Goal: Ask a question

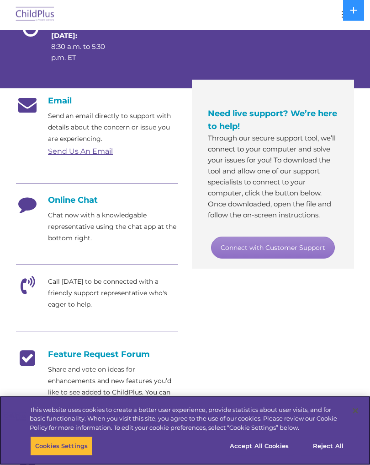
scroll to position [167, 0]
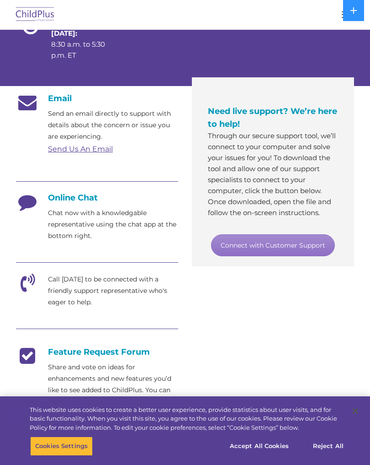
click at [122, 242] on div "Email Send an email directly to support with details about the concern or issue…" at bounding box center [97, 307] width 162 height 429
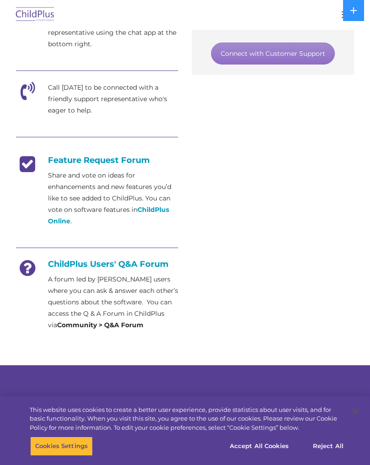
scroll to position [358, 0]
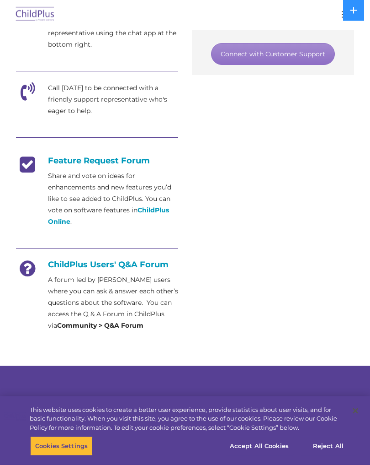
click at [150, 258] on div at bounding box center [97, 249] width 162 height 21
click at [162, 267] on h4 "ChildPlus Users' Q&A Forum" at bounding box center [97, 265] width 162 height 10
click at [135, 327] on strong "Community > Q&A Forum" at bounding box center [100, 325] width 86 height 8
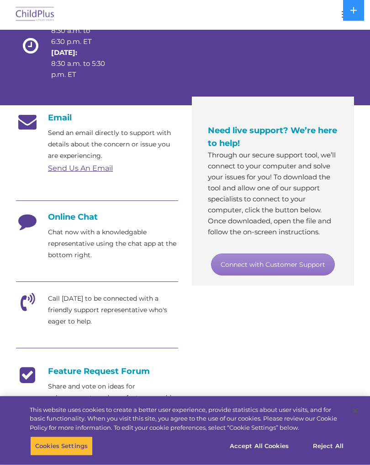
scroll to position [148, 0]
click at [267, 455] on button "Accept All Cookies" at bounding box center [259, 445] width 69 height 19
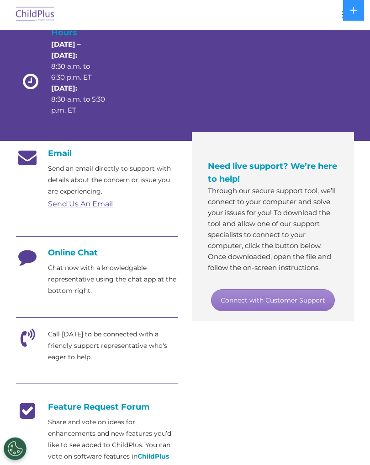
scroll to position [112, 0]
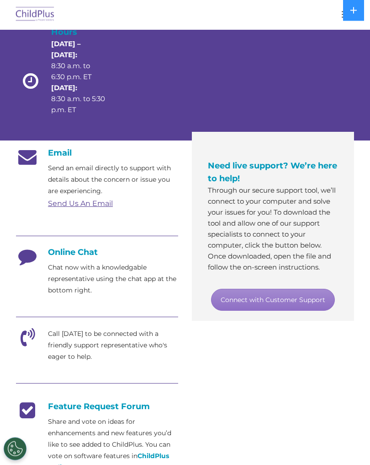
click at [87, 257] on div "Online Chat Chat now with a knowledgable representative using the chat app at t…" at bounding box center [97, 271] width 162 height 49
click at [92, 255] on h4 "Online Chat" at bounding box center [97, 252] width 162 height 10
click at [28, 263] on icon at bounding box center [27, 258] width 23 height 23
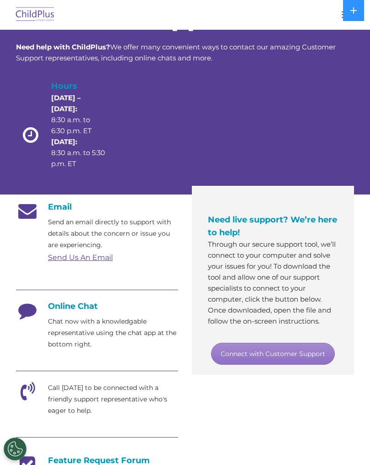
scroll to position [0, 0]
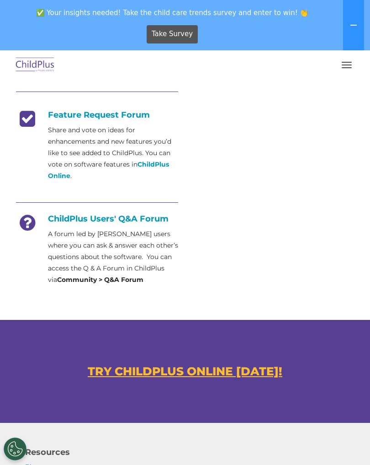
scroll to position [459, 0]
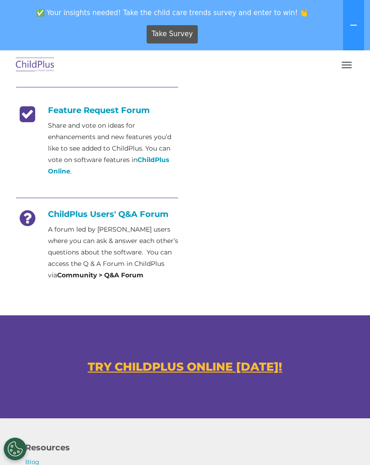
click at [144, 208] on div at bounding box center [97, 198] width 162 height 21
click at [31, 223] on icon at bounding box center [27, 220] width 23 height 23
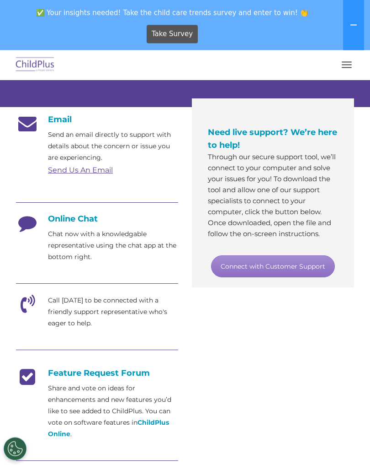
click at [347, 72] on button "button" at bounding box center [346, 65] width 19 height 15
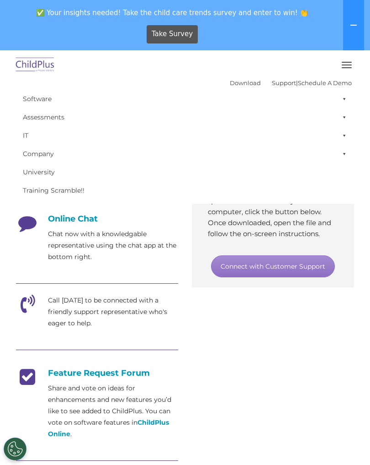
click at [283, 85] on link "Support" at bounding box center [284, 82] width 24 height 7
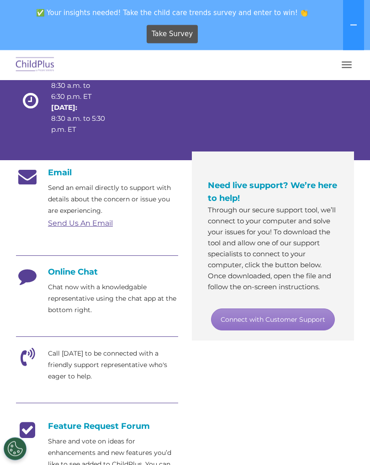
scroll to position [146, 0]
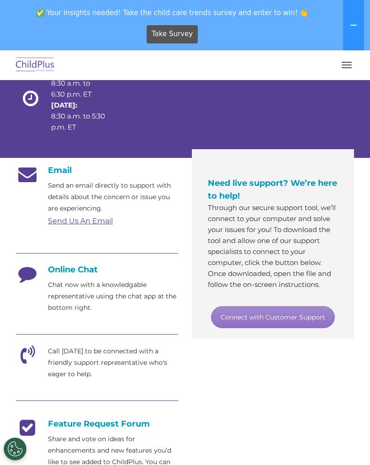
click at [92, 276] on div "Online Chat Chat now with a knowledgable representative using the chat app at t…" at bounding box center [97, 288] width 162 height 49
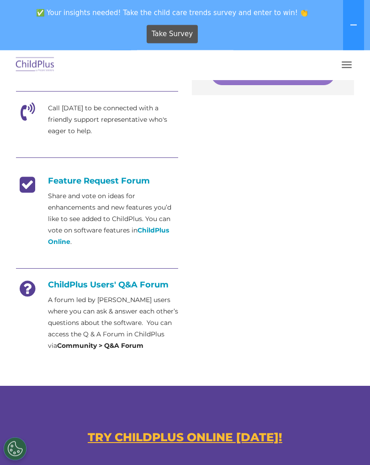
scroll to position [389, 0]
click at [136, 350] on p "A forum led by ChildPlus users where you can ask & answer each other’s question…" at bounding box center [113, 322] width 130 height 57
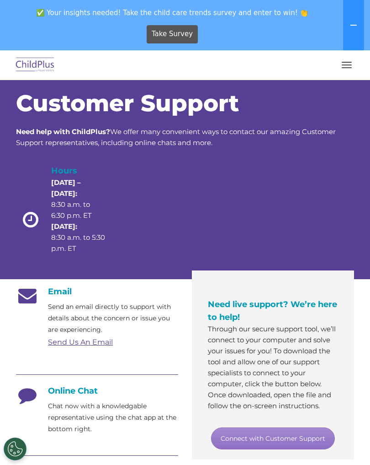
scroll to position [0, 0]
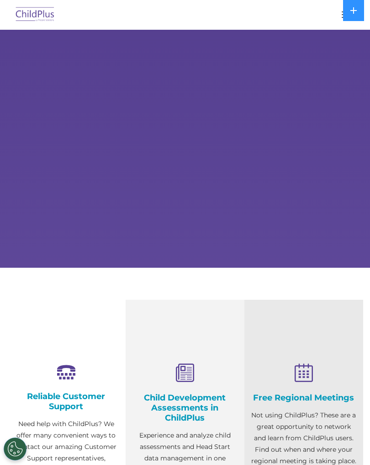
select select "MEDIUM"
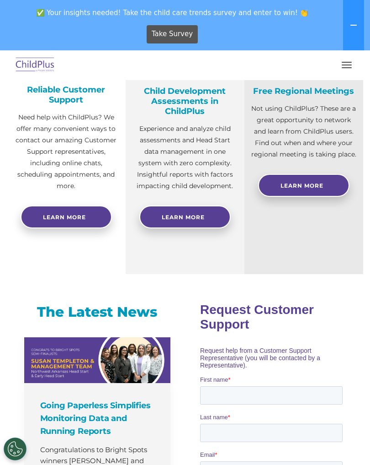
scroll to position [360, 0]
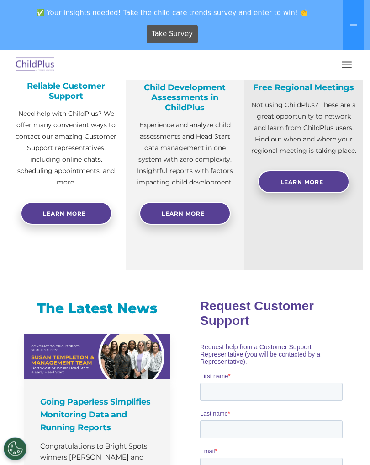
click at [93, 215] on link "Learn more" at bounding box center [66, 213] width 91 height 23
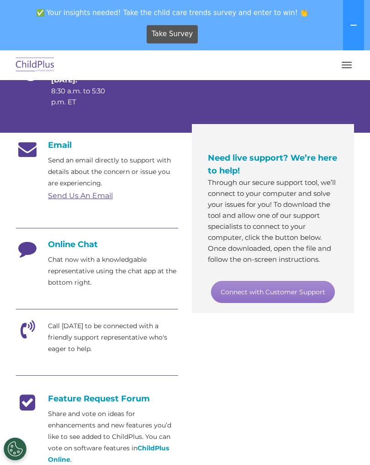
scroll to position [173, 0]
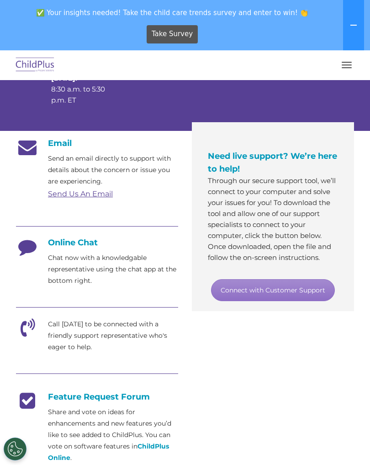
click at [115, 255] on p "Chat now with a knowledgable representative using the chat app at the bottom ri…" at bounding box center [113, 269] width 130 height 34
click at [89, 258] on p "Chat now with a knowledgable representative using the chat app at the bottom ri…" at bounding box center [113, 269] width 130 height 34
click at [49, 248] on div "Online Chat Chat now with a knowledgable representative using the chat app at t…" at bounding box center [97, 261] width 162 height 49
click at [286, 298] on link "Connect with Customer Support" at bounding box center [273, 290] width 124 height 22
